Goal: Task Accomplishment & Management: Use online tool/utility

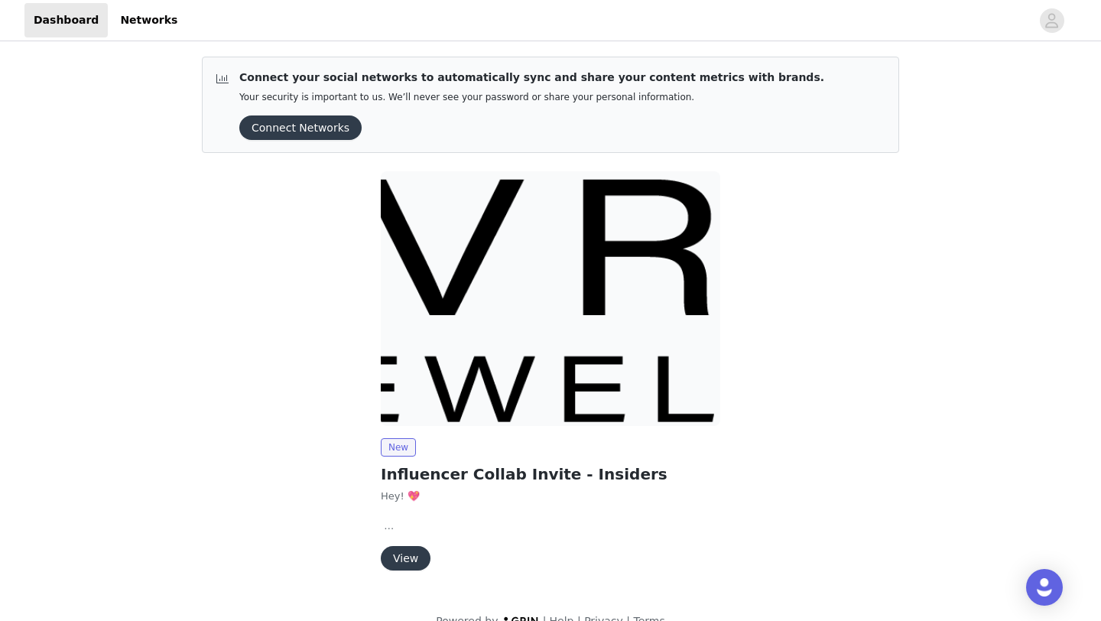
click at [416, 561] on button "View" at bounding box center [406, 558] width 50 height 24
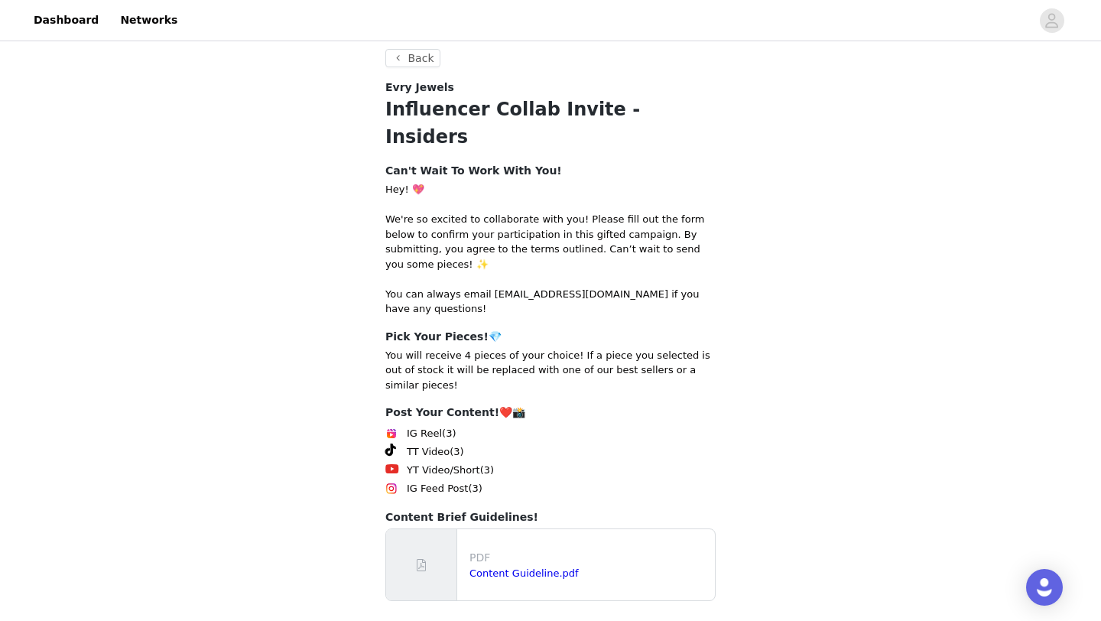
scroll to position [192, 0]
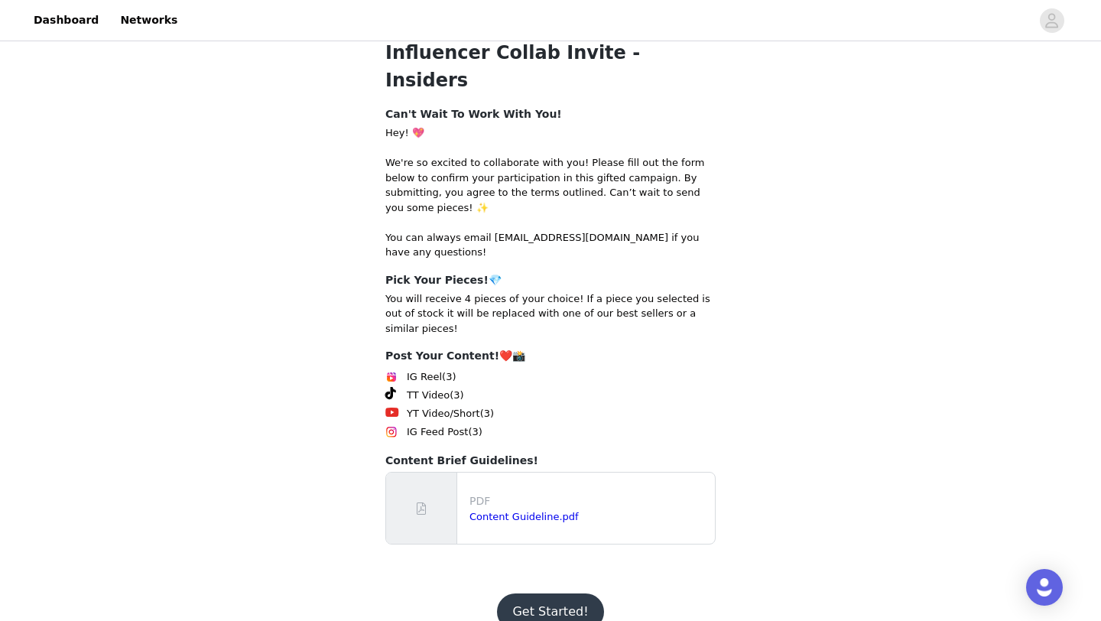
click at [533, 593] on button "Get Started!" at bounding box center [550, 611] width 106 height 37
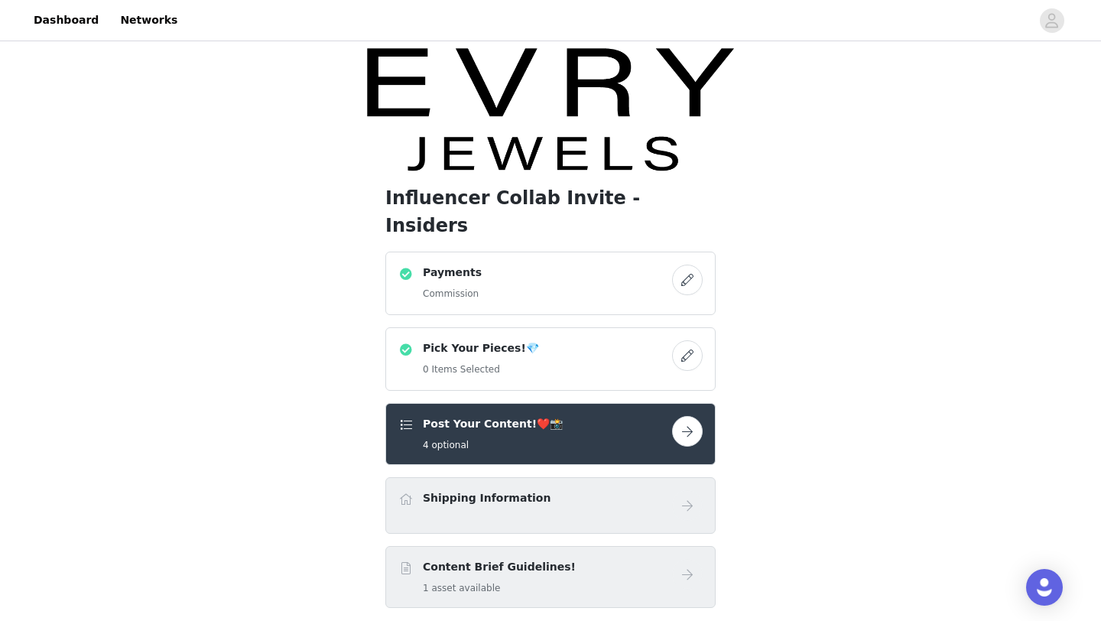
click at [683, 340] on button "button" at bounding box center [687, 355] width 31 height 31
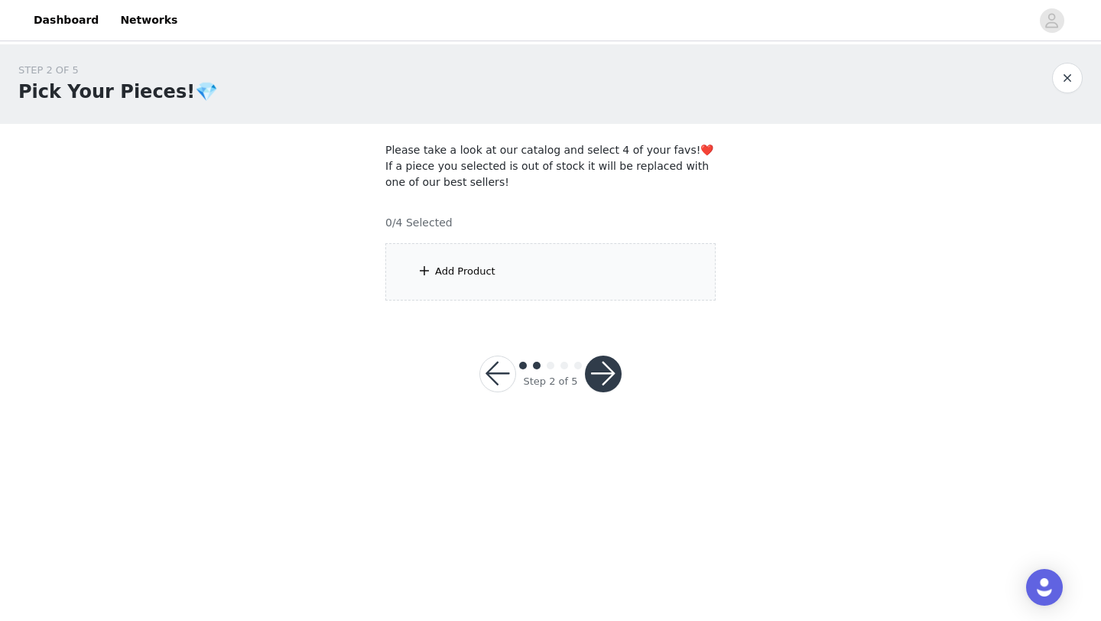
click at [568, 274] on div "Add Product" at bounding box center [550, 271] width 330 height 57
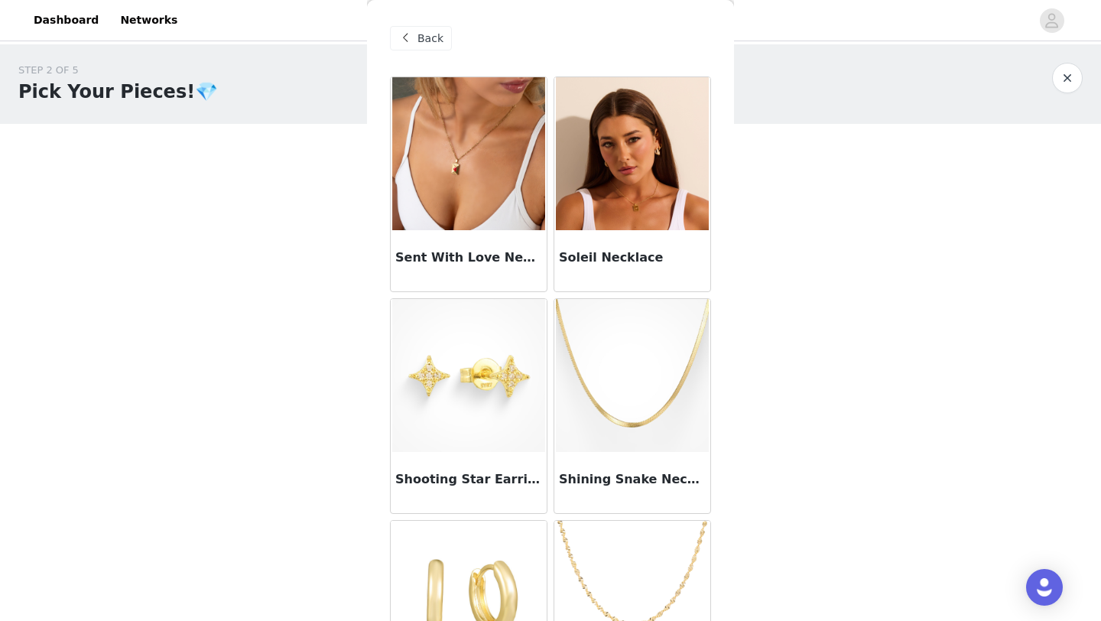
click at [271, 367] on div "STEP 2 OF 5 Pick Your Pieces!💎 Please take a look at our catalog and select 4 o…" at bounding box center [550, 236] width 1101 height 385
